Goal: Information Seeking & Learning: Learn about a topic

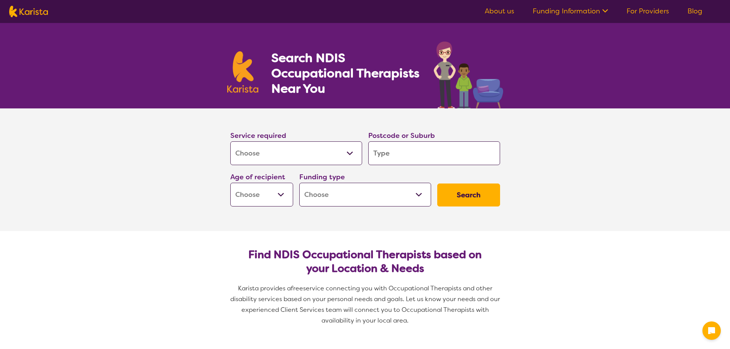
select select "[MEDICAL_DATA]"
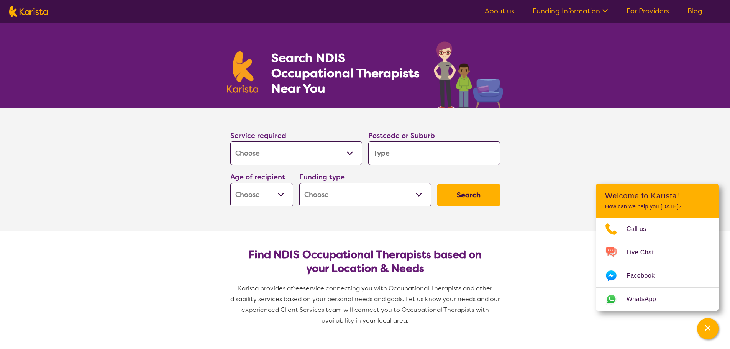
click at [417, 157] on input "search" at bounding box center [434, 153] width 132 height 24
type input "k"
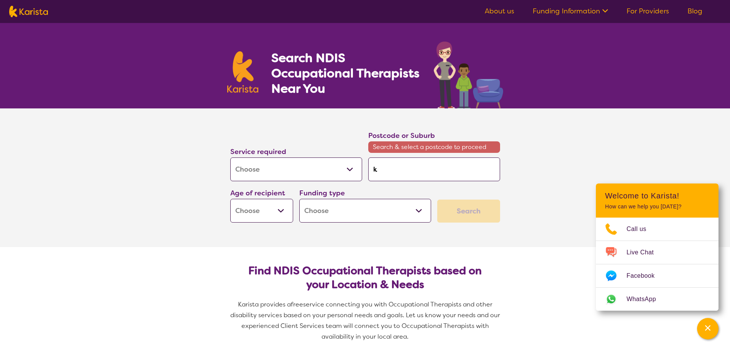
type input "ke"
type input "[PERSON_NAME]"
type input "kens"
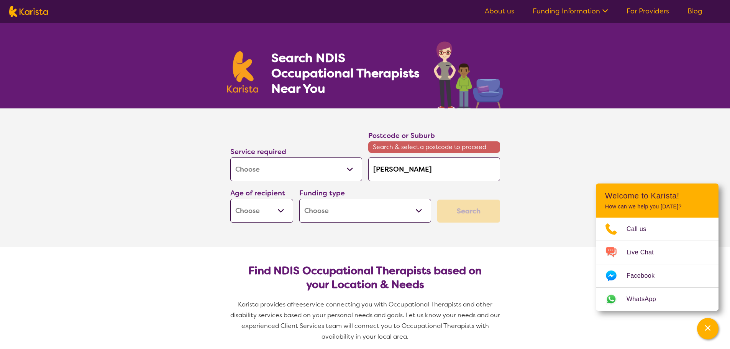
type input "kens"
type input "kensi"
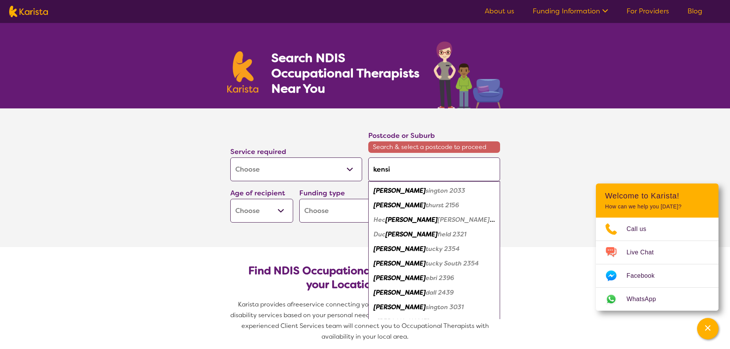
type input "kensin"
type input "kensing"
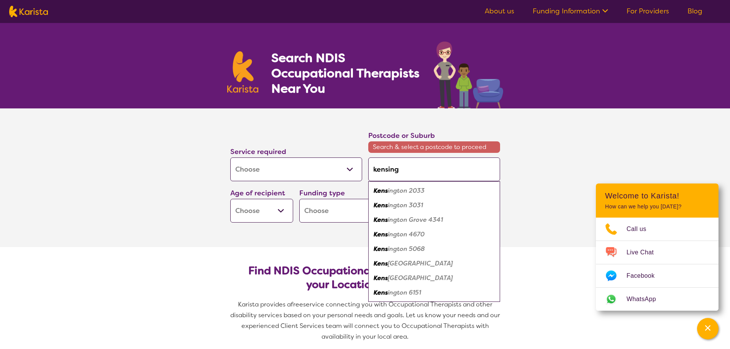
type input "kensingt"
type input "kensingto"
type input "[GEOGRAPHIC_DATA]"
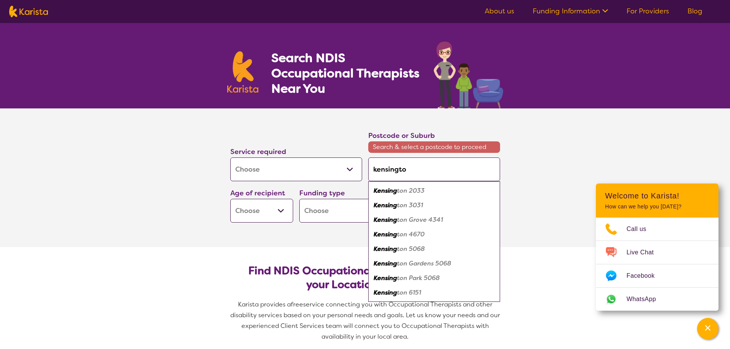
type input "[GEOGRAPHIC_DATA]"
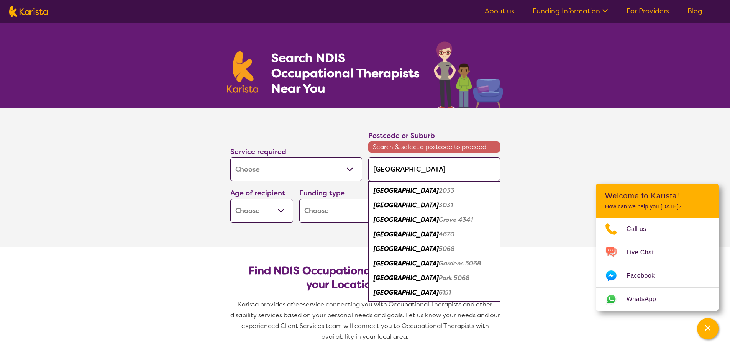
click at [426, 190] on div "Kensington 2033" at bounding box center [434, 191] width 124 height 15
type input "2033"
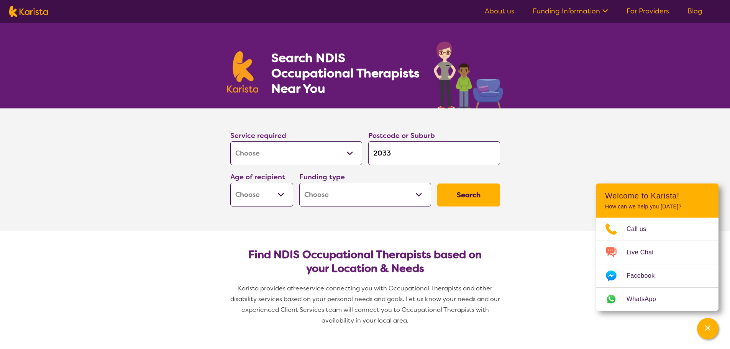
click at [263, 197] on select "Early Childhood - 0 to 9 Child - 10 to 11 Adolescent - 12 to 17 Adult - 18 to 6…" at bounding box center [261, 195] width 63 height 24
select select "CH"
click at [230, 183] on select "Early Childhood - 0 to 9 Child - 10 to 11 Adolescent - 12 to 17 Adult - 18 to 6…" at bounding box center [261, 195] width 63 height 24
select select "CH"
click at [259, 206] on select "Early Childhood - 0 to 9 Child - 10 to 11 Adolescent - 12 to 17 Adult - 18 to 6…" at bounding box center [261, 195] width 63 height 24
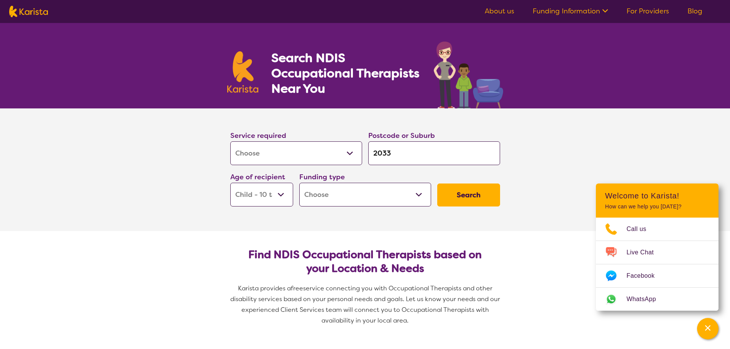
select select "AS"
click at [230, 183] on select "Early Childhood - 0 to 9 Child - 10 to 11 Adolescent - 12 to 17 Adult - 18 to 6…" at bounding box center [261, 195] width 63 height 24
select select "AS"
click at [380, 187] on select "Home Care Package (HCP) National Disability Insurance Scheme (NDIS) I don't know" at bounding box center [365, 195] width 132 height 24
select select "NDIS"
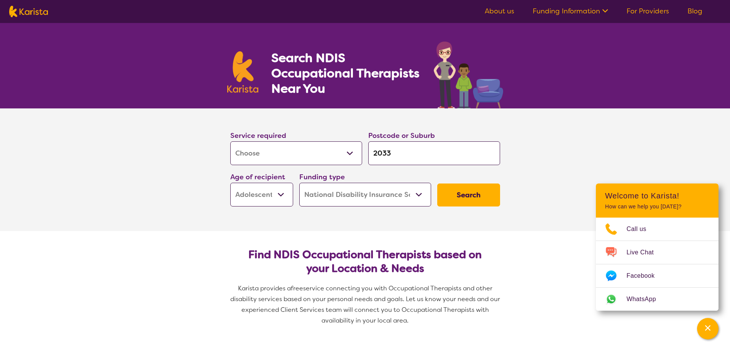
click at [299, 183] on select "Home Care Package (HCP) National Disability Insurance Scheme (NDIS) I don't know" at bounding box center [365, 195] width 132 height 24
select select "NDIS"
click at [478, 197] on button "Search" at bounding box center [468, 195] width 63 height 23
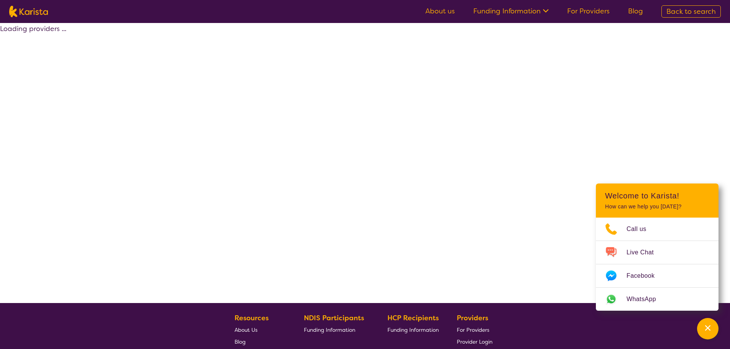
select select "by_score"
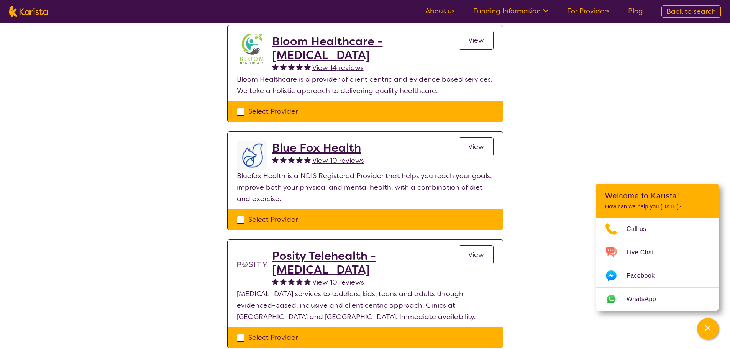
scroll to position [83, 0]
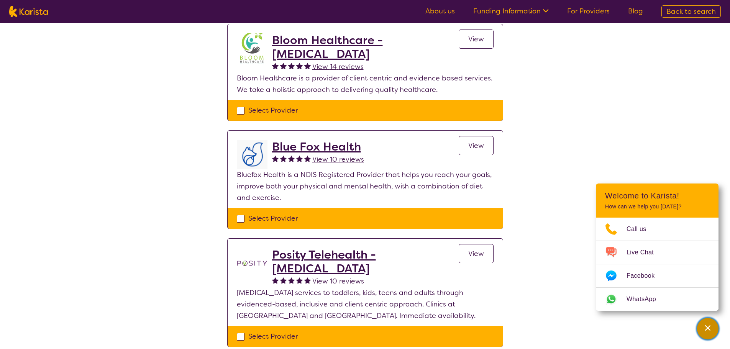
click at [706, 324] on icon "Channel Menu" at bounding box center [708, 328] width 8 height 8
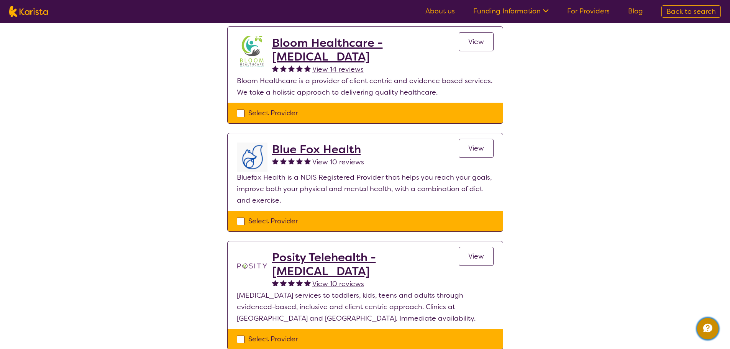
scroll to position [82, 0]
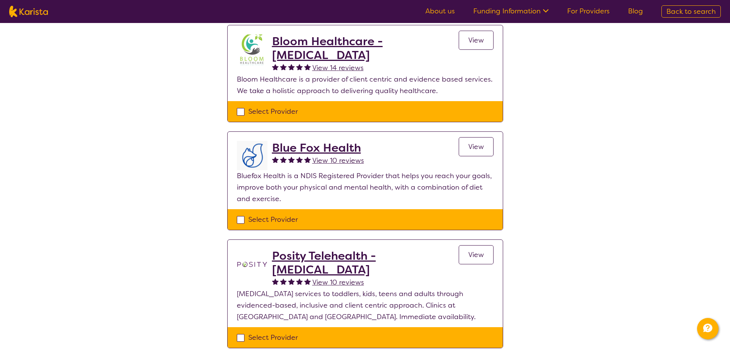
click at [340, 43] on h2 "Bloom Healthcare - [MEDICAL_DATA]" at bounding box center [365, 48] width 187 height 28
